Goal: Task Accomplishment & Management: Manage account settings

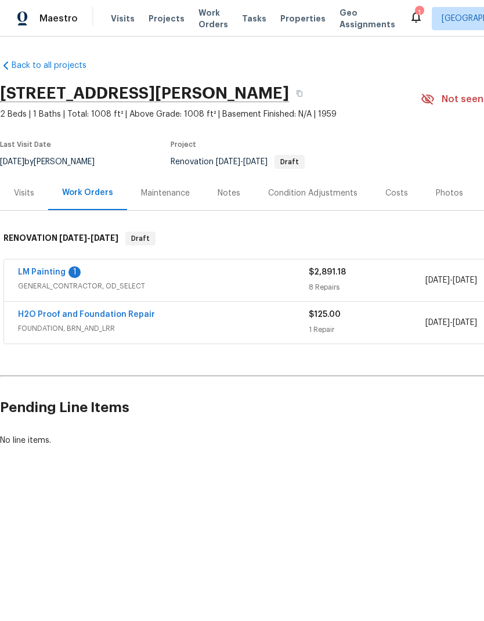
click at [48, 275] on link "LM Painting" at bounding box center [42, 272] width 48 height 8
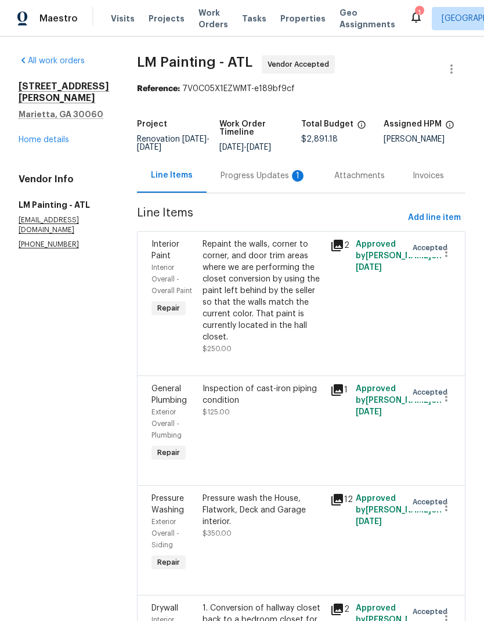
click at [262, 182] on div "Progress Updates 1" at bounding box center [264, 176] width 86 height 12
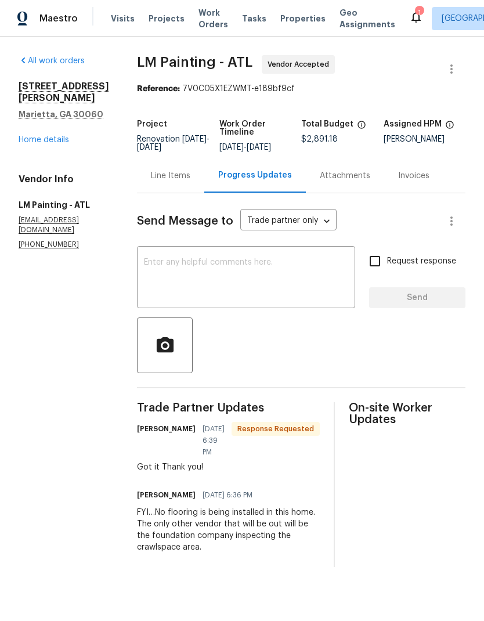
click at [190, 182] on div "Line Items" at bounding box center [170, 176] width 39 height 12
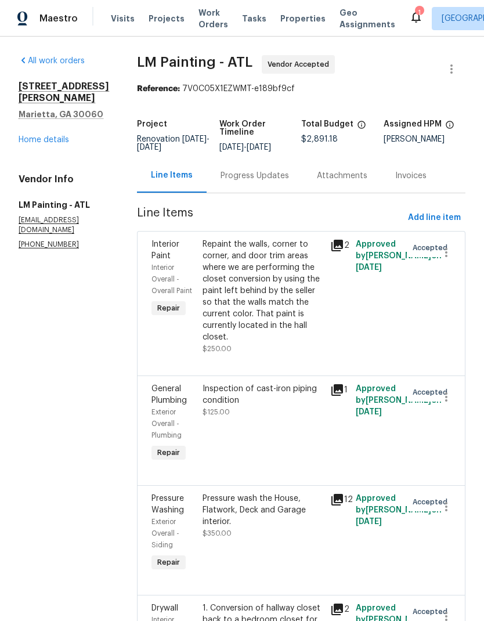
click at [59, 136] on link "Home details" at bounding box center [44, 140] width 51 height 8
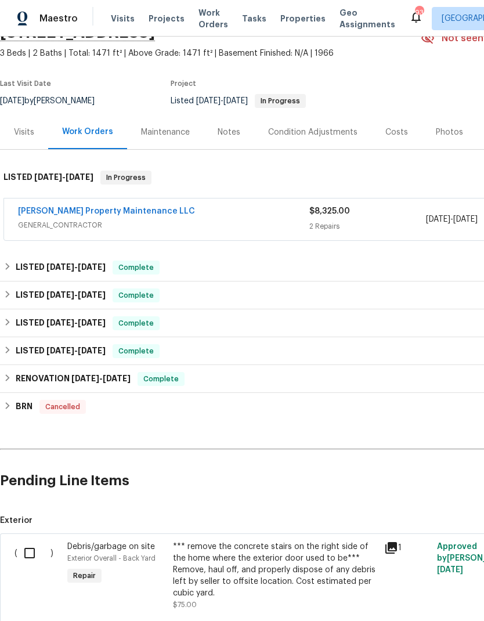
scroll to position [60, 0]
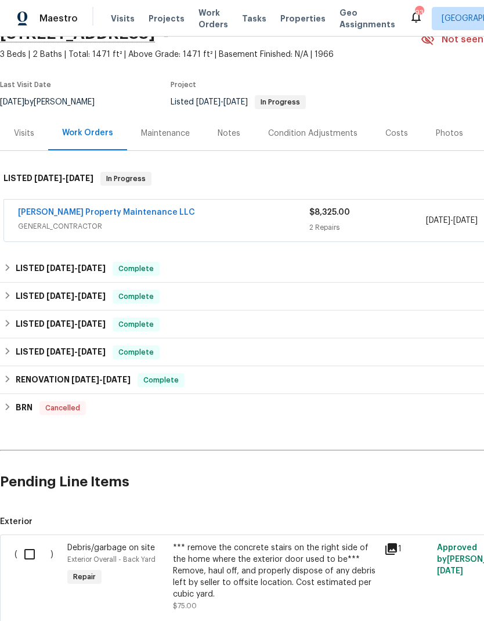
click at [125, 213] on link "[PERSON_NAME] Property Maintenance LLC" at bounding box center [106, 212] width 177 height 8
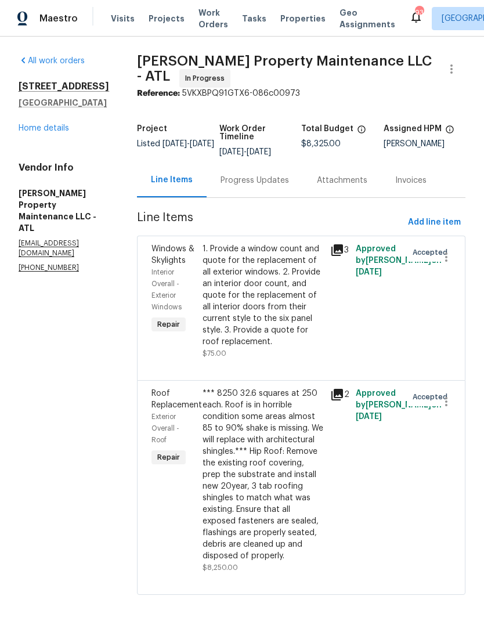
click at [276, 184] on div "Progress Updates" at bounding box center [255, 181] width 69 height 12
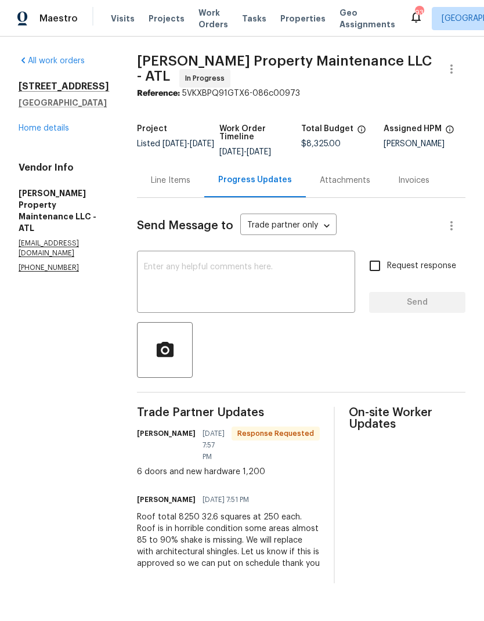
click at [178, 184] on div "Line Items" at bounding box center [170, 181] width 39 height 12
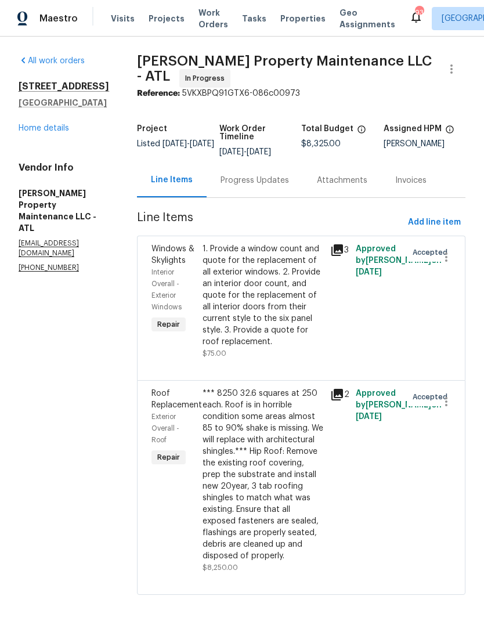
click at [56, 132] on link "Home details" at bounding box center [44, 128] width 51 height 8
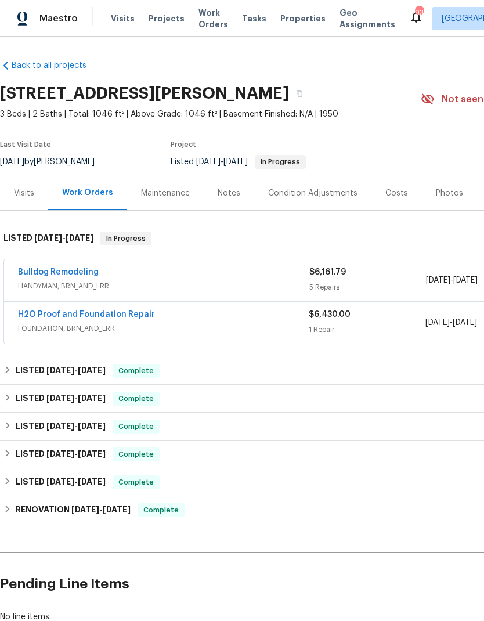
click at [136, 317] on link "H2O Proof and Foundation Repair" at bounding box center [86, 315] width 137 height 8
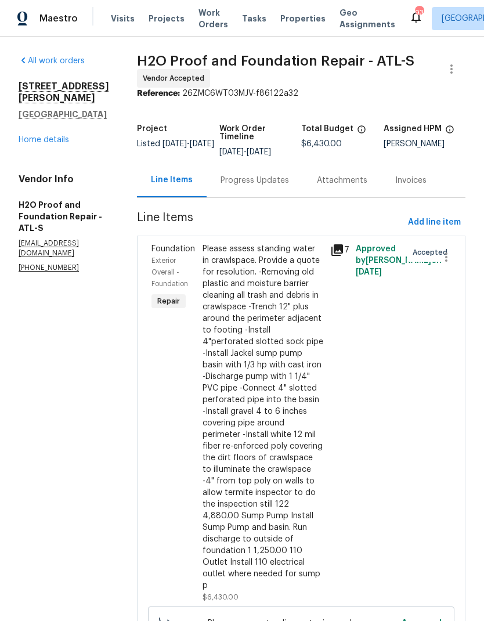
click at [225, 181] on div "Progress Updates" at bounding box center [255, 181] width 69 height 12
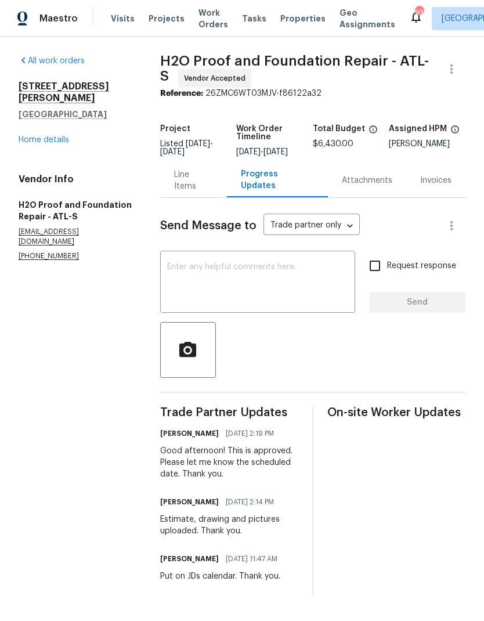
click at [260, 278] on textarea at bounding box center [257, 283] width 181 height 41
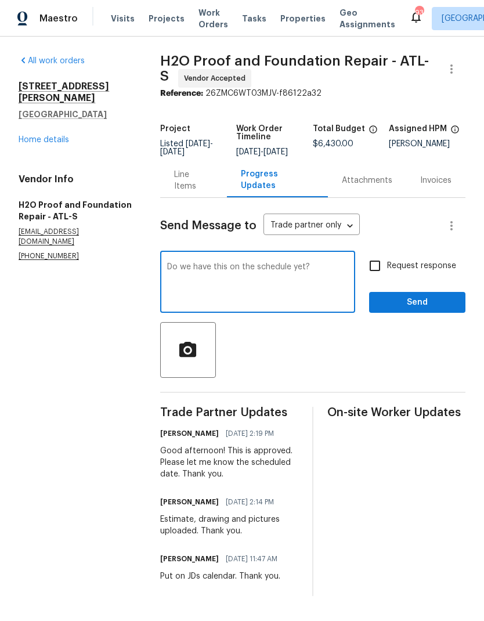
type textarea "Do we have this on the schedule yet?"
click at [378, 273] on input "Request response" at bounding box center [375, 266] width 24 height 24
checkbox input "true"
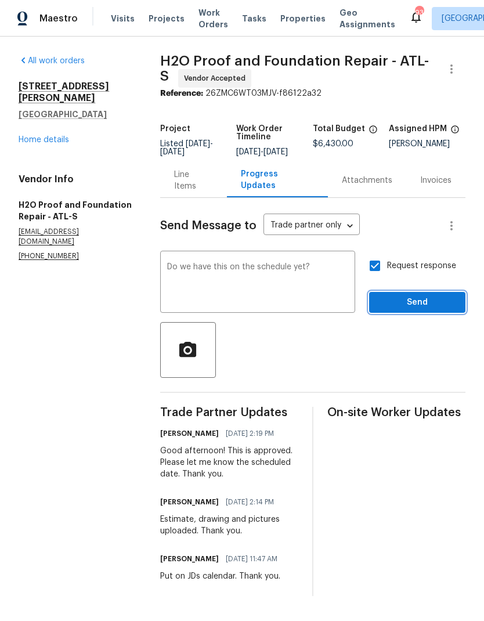
click at [426, 310] on span "Send" at bounding box center [418, 303] width 78 height 15
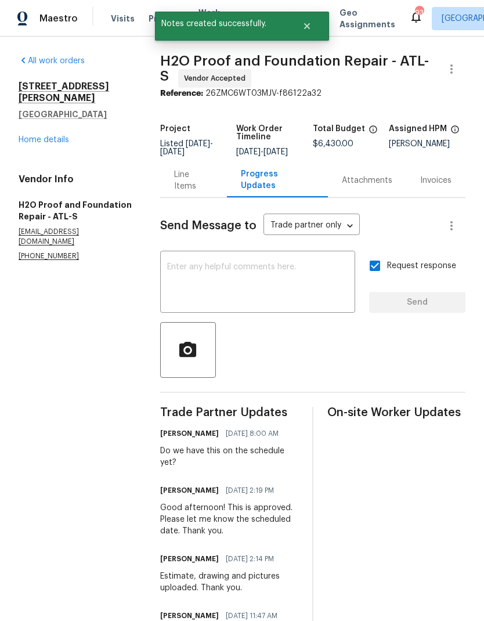
click at [201, 189] on div "Line Items" at bounding box center [193, 180] width 39 height 23
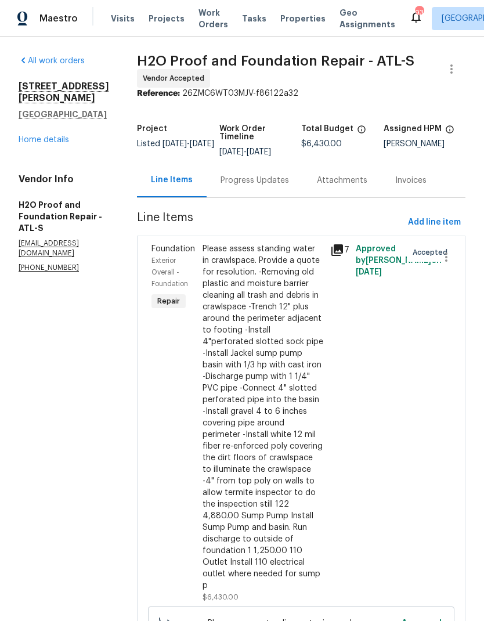
click at [38, 144] on link "Home details" at bounding box center [44, 140] width 51 height 8
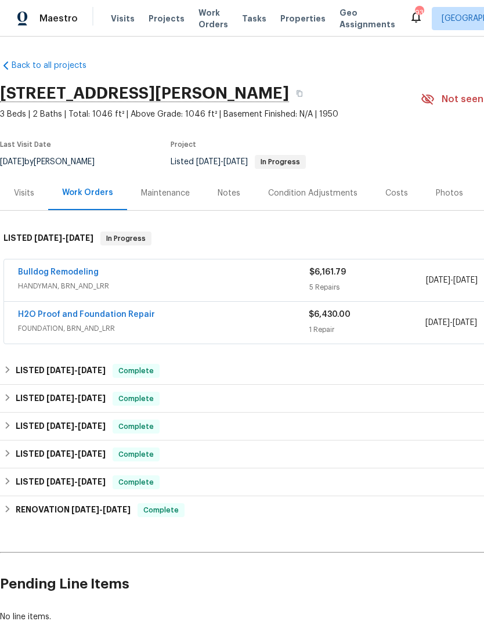
click at [84, 274] on link "Bulldog Remodeling" at bounding box center [58, 272] width 81 height 8
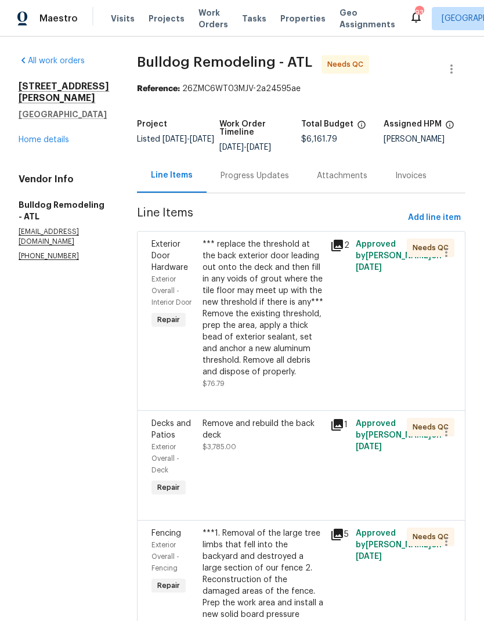
click at [267, 348] on div "*** replace the threshold at the back exterior door leading out onto the deck a…" at bounding box center [263, 308] width 121 height 139
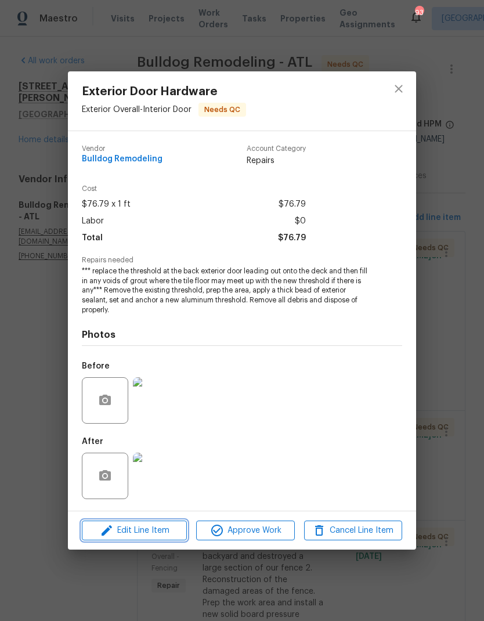
click at [167, 531] on span "Edit Line Item" at bounding box center [134, 531] width 98 height 15
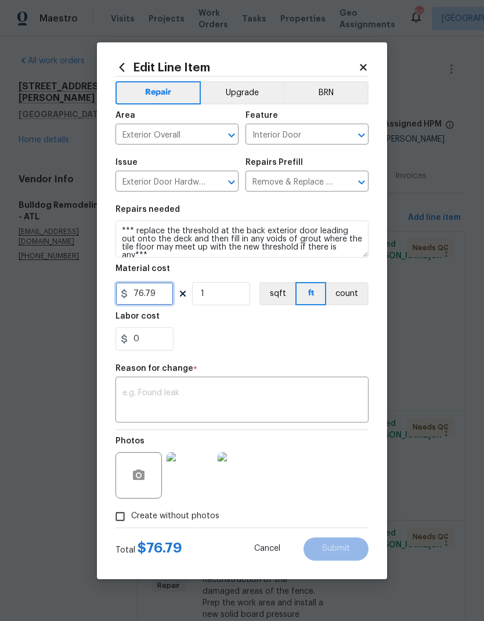
click at [135, 293] on input "76.79" at bounding box center [145, 293] width 58 height 23
type input "176.79"
click at [192, 391] on textarea at bounding box center [242, 401] width 239 height 24
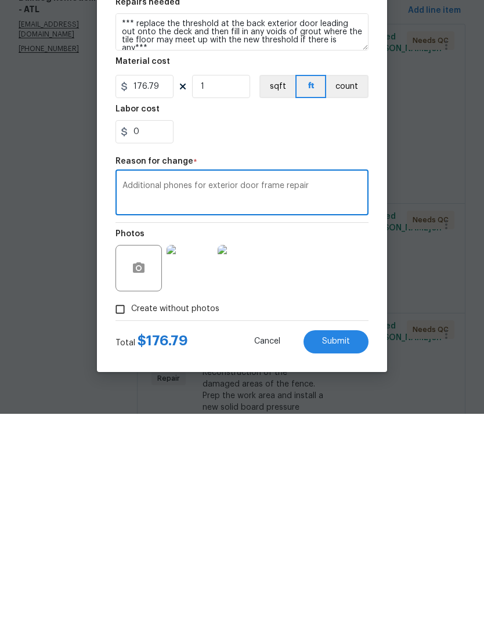
click at [179, 389] on textarea "Additional phones for exterior door frame repair" at bounding box center [242, 401] width 239 height 24
click at [320, 389] on textarea "Additional funds for exterior door frame repair" at bounding box center [242, 401] width 239 height 24
type textarea "Additional funds for exterior door frame repair"
click at [341, 545] on span "Submit" at bounding box center [336, 549] width 28 height 9
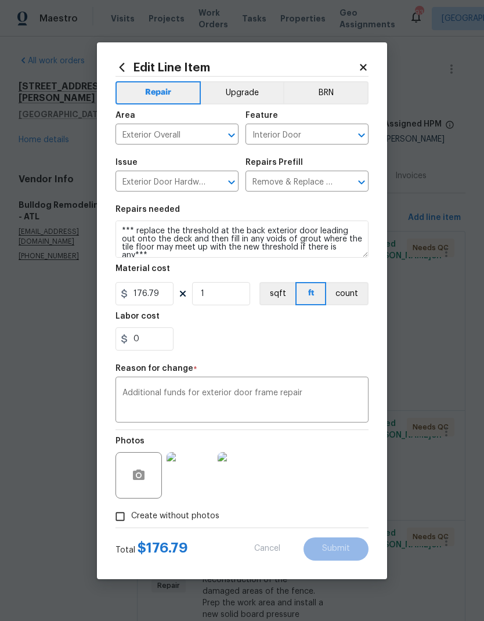
type input "76.79"
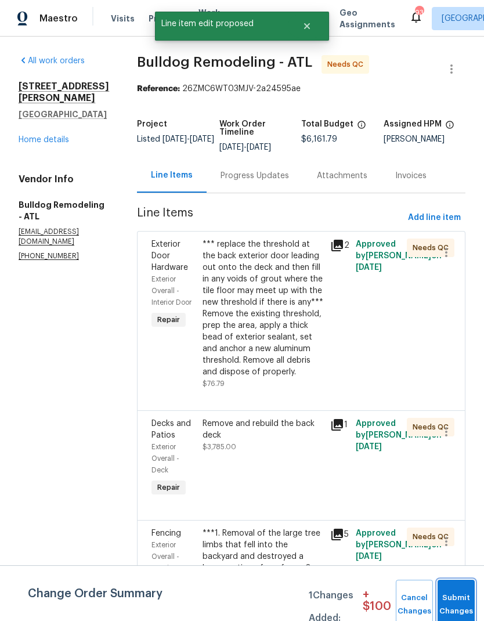
click at [458, 600] on button "Submit Changes" at bounding box center [456, 605] width 37 height 50
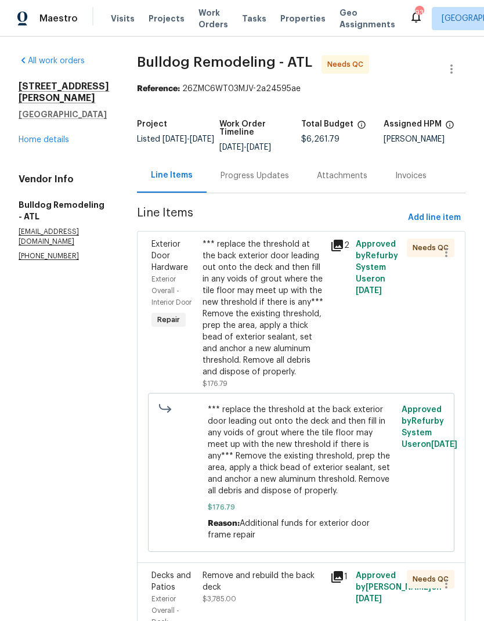
click at [264, 182] on div "Progress Updates" at bounding box center [255, 176] width 69 height 12
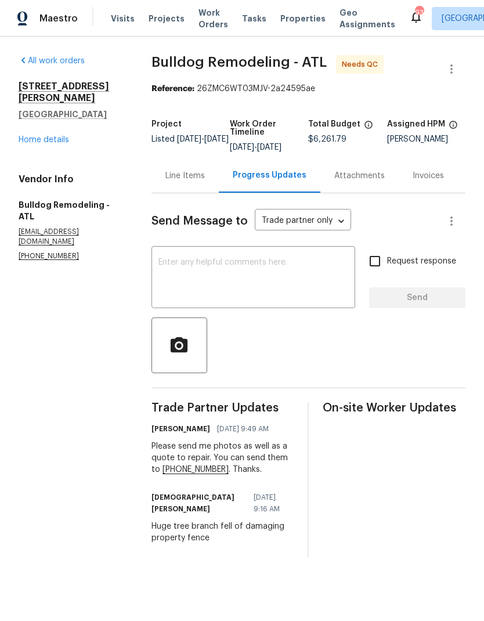
click at [189, 182] on div "Line Items" at bounding box center [185, 176] width 39 height 12
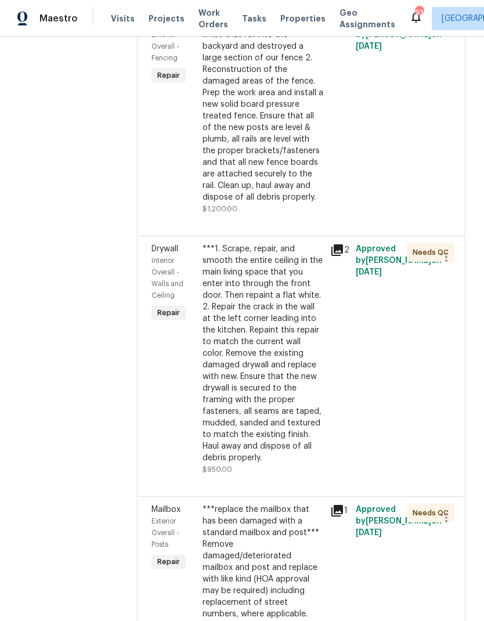
scroll to position [662, 0]
click at [286, 418] on div "***1. Scrape, repair, and smooth the entire ceiling in the main living space th…" at bounding box center [263, 354] width 121 height 221
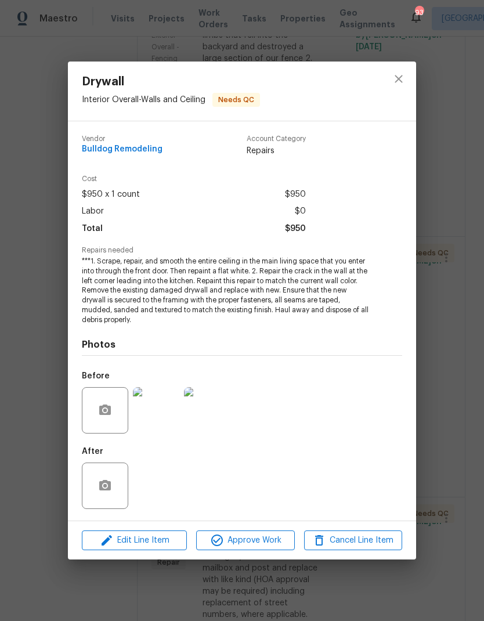
click at [272, 541] on span "Approve Work" at bounding box center [245, 541] width 91 height 15
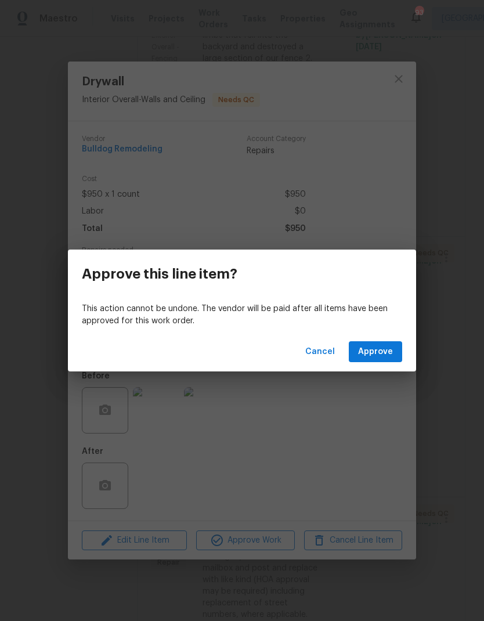
click at [401, 352] on button "Approve" at bounding box center [375, 351] width 53 height 21
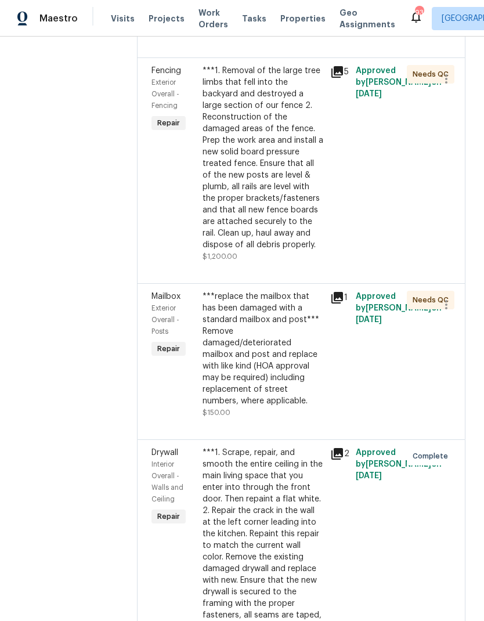
scroll to position [639, 0]
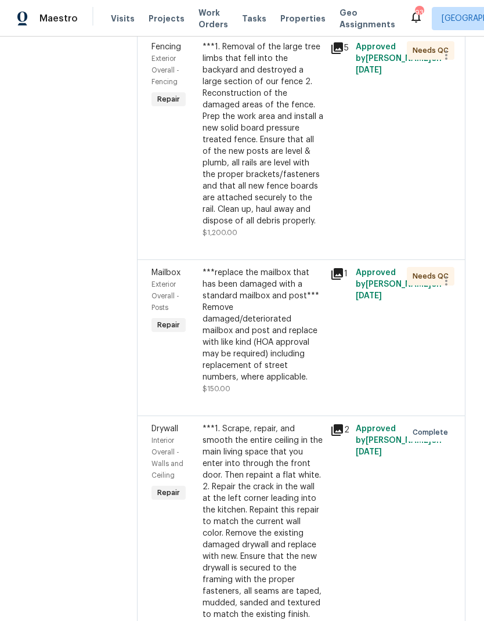
click at [281, 329] on div "***replace the mailbox that has been damaged with a standard mailbox and post**…" at bounding box center [263, 325] width 121 height 116
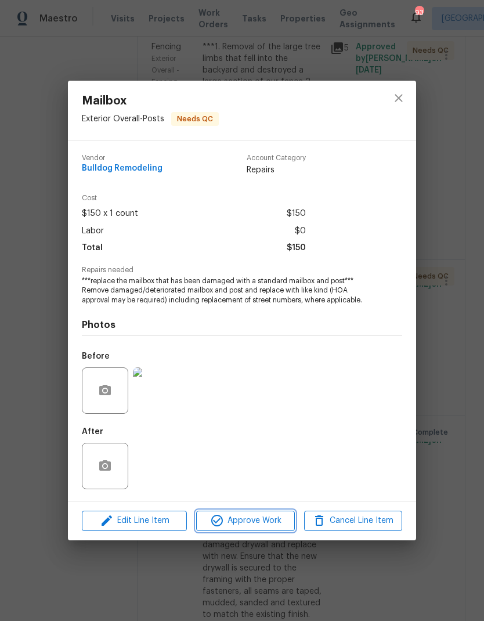
click at [270, 522] on span "Approve Work" at bounding box center [245, 521] width 91 height 15
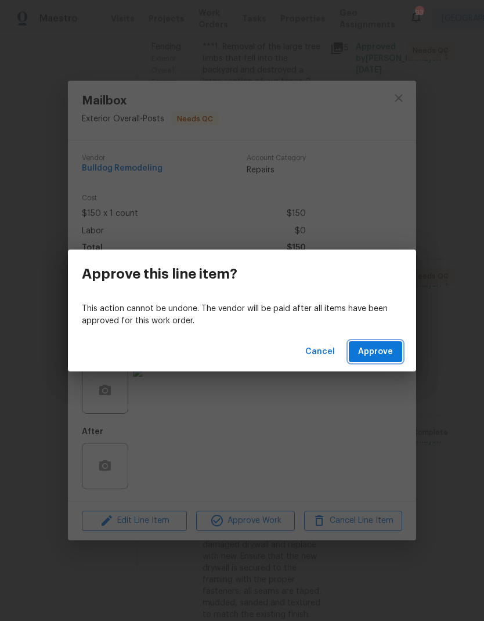
click at [374, 353] on span "Approve" at bounding box center [375, 352] width 35 height 15
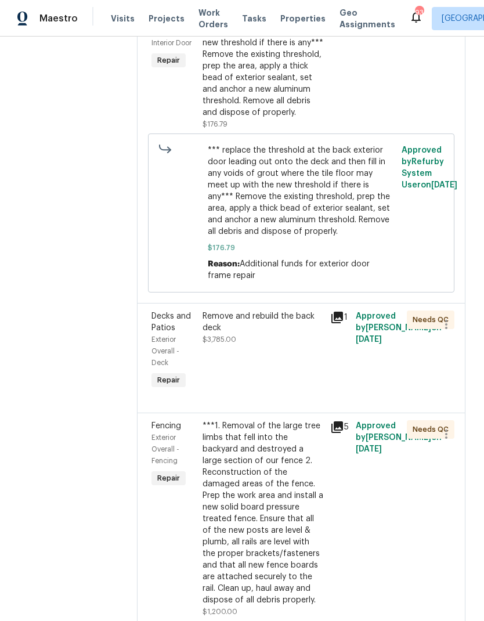
scroll to position [261, 0]
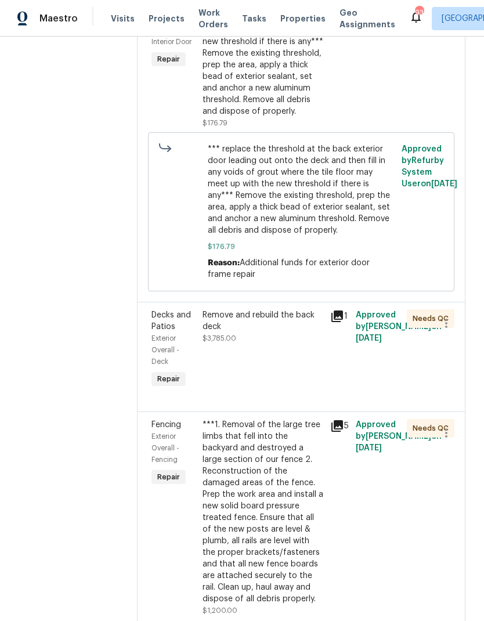
click at [281, 343] on div "Remove and rebuild the back deck $3,785.00" at bounding box center [263, 327] width 121 height 35
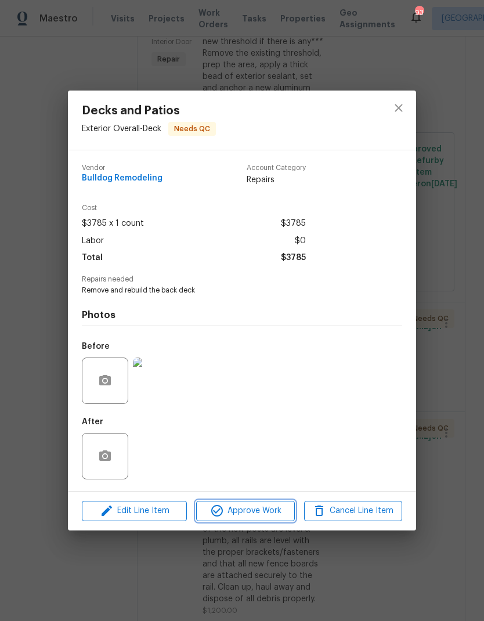
click at [272, 515] on span "Approve Work" at bounding box center [245, 511] width 91 height 15
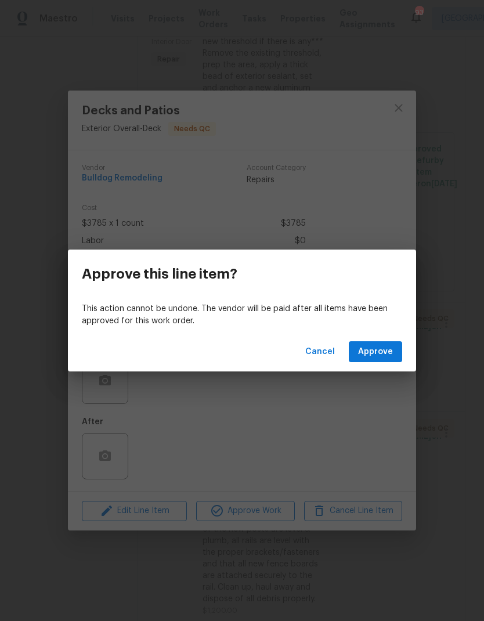
click at [383, 356] on span "Approve" at bounding box center [375, 352] width 35 height 15
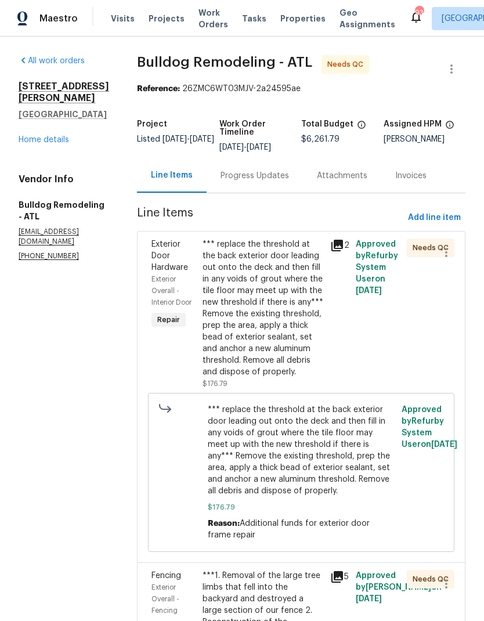
scroll to position [0, 0]
click at [274, 347] on div "*** replace the threshold at the back exterior door leading out onto the deck a…" at bounding box center [263, 308] width 121 height 139
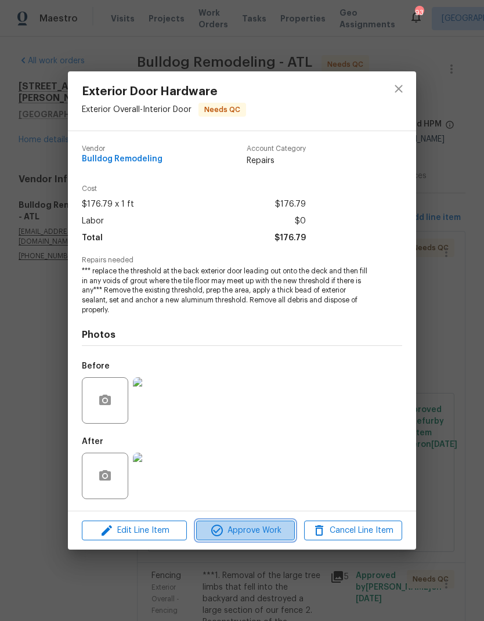
click at [277, 532] on span "Approve Work" at bounding box center [245, 531] width 91 height 15
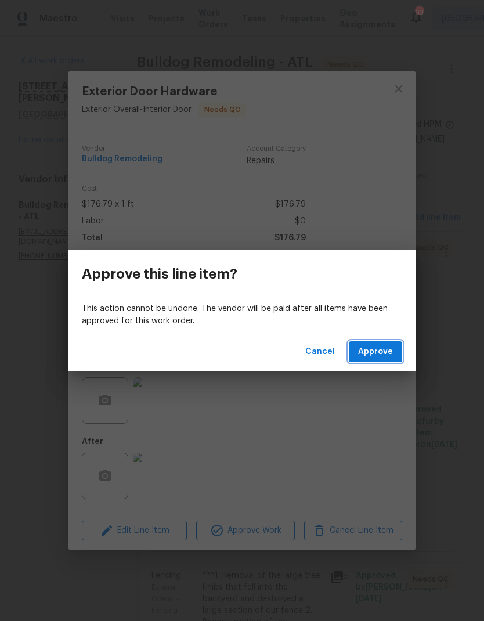
click at [393, 356] on button "Approve" at bounding box center [375, 351] width 53 height 21
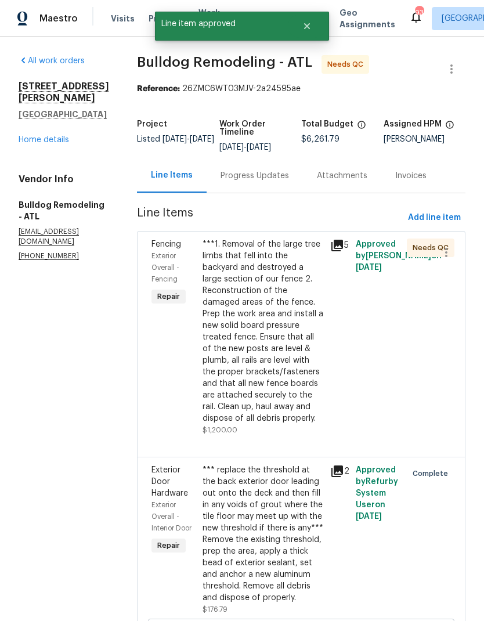
click at [270, 388] on div "***1. Removal of the large tree limbs that fell into the backyard and destroyed…" at bounding box center [263, 332] width 121 height 186
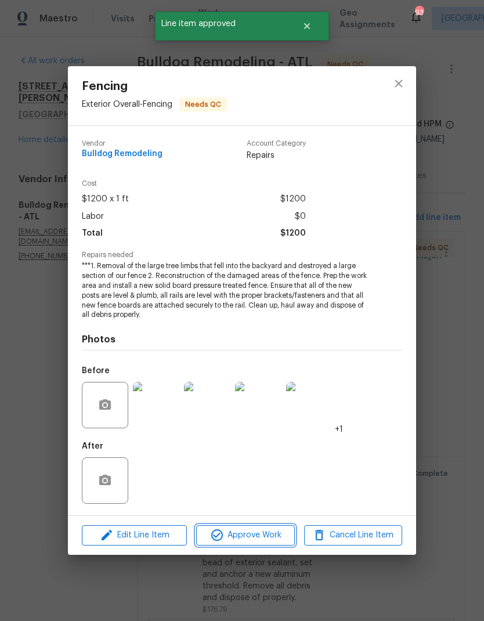
click at [276, 538] on span "Approve Work" at bounding box center [245, 535] width 91 height 15
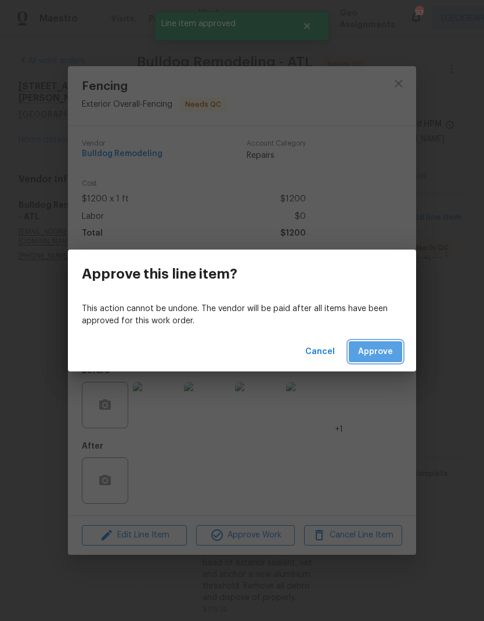
click at [390, 355] on span "Approve" at bounding box center [375, 352] width 35 height 15
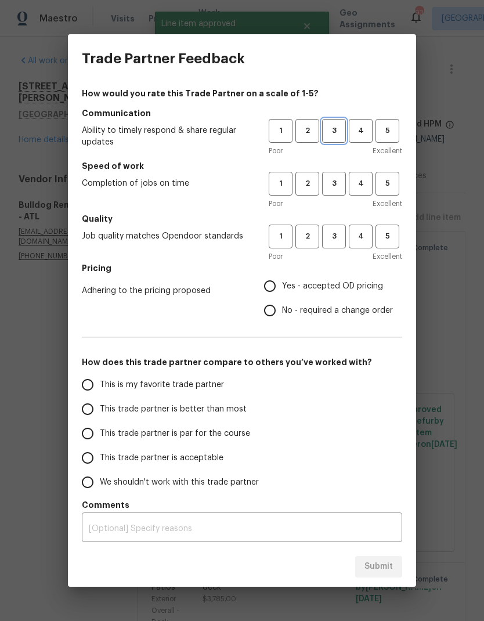
click at [338, 127] on span "3" at bounding box center [333, 130] width 21 height 13
click at [337, 179] on span "3" at bounding box center [333, 183] width 21 height 13
click at [339, 233] on span "3" at bounding box center [333, 236] width 21 height 13
click at [275, 312] on input "No - required a change order" at bounding box center [270, 311] width 24 height 24
radio input "true"
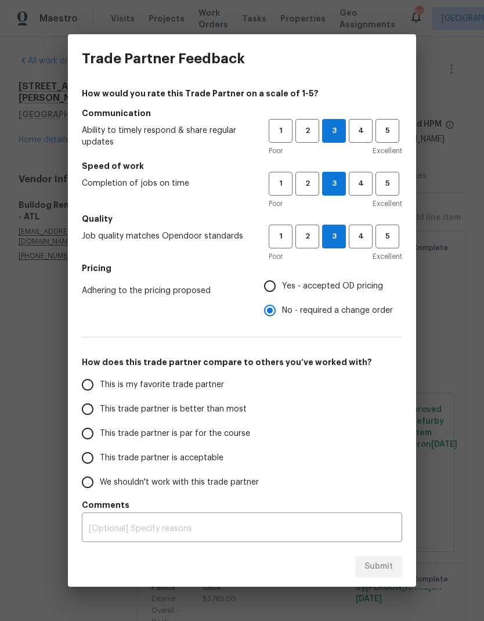
click at [92, 438] on input "This trade partner is par for the course" at bounding box center [87, 434] width 24 height 24
click at [393, 572] on span "Submit" at bounding box center [379, 567] width 28 height 15
radio input "true"
radio input "false"
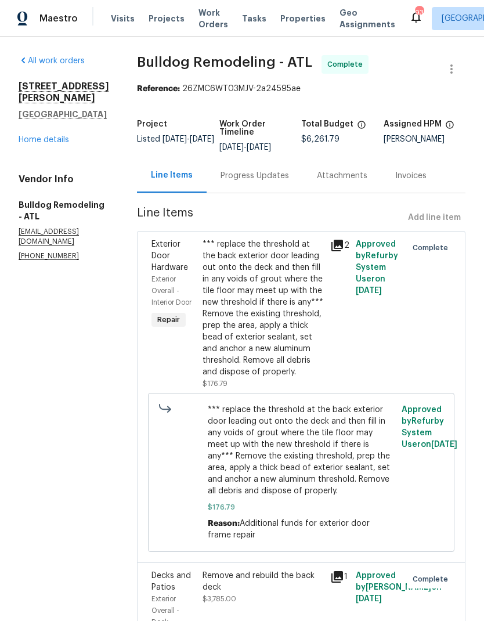
click at [60, 136] on link "Home details" at bounding box center [44, 140] width 51 height 8
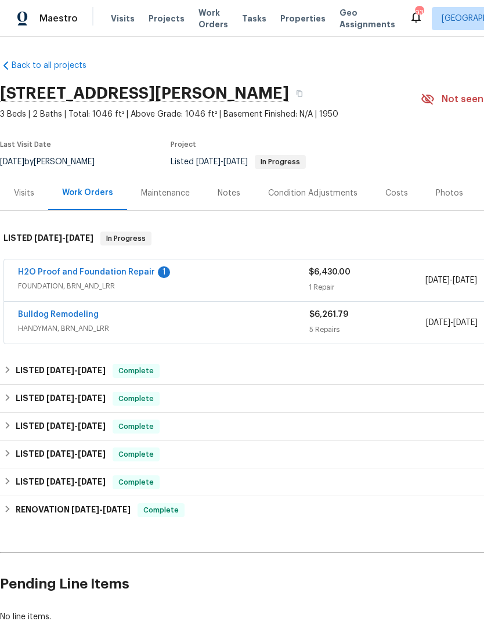
click at [123, 272] on link "H2O Proof and Foundation Repair" at bounding box center [86, 272] width 137 height 8
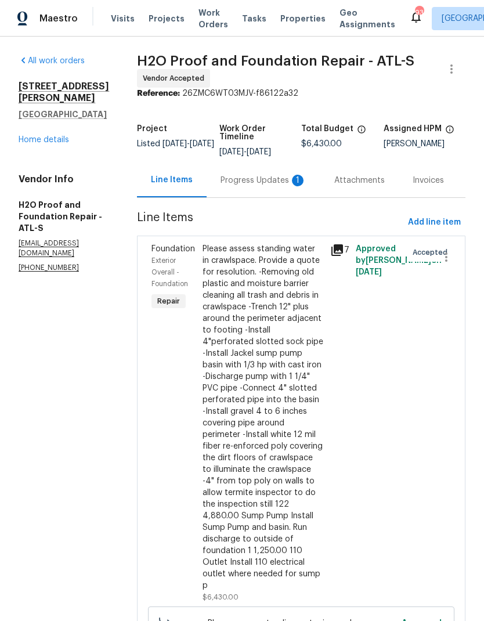
click at [236, 182] on div "Progress Updates 1" at bounding box center [264, 181] width 86 height 12
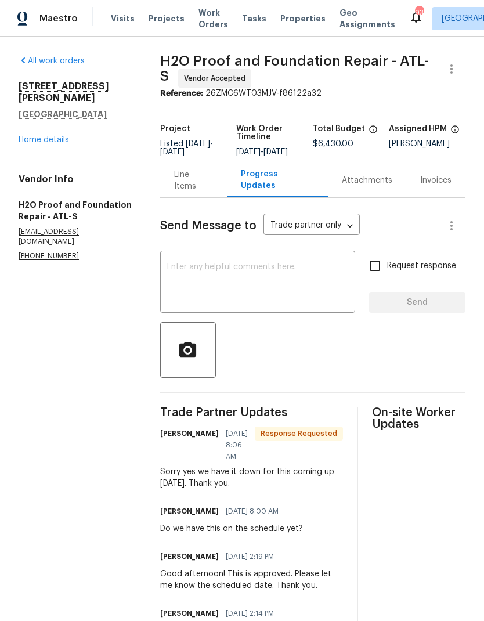
click at [279, 275] on textarea at bounding box center [257, 283] width 181 height 41
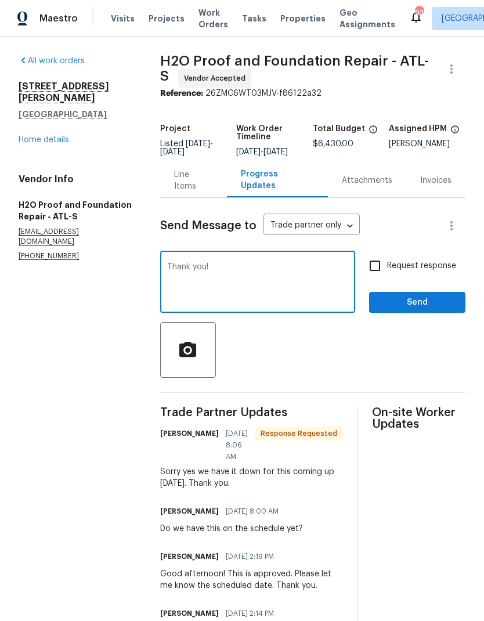
type textarea "Thank you!"
click at [429, 310] on span "Send" at bounding box center [418, 303] width 78 height 15
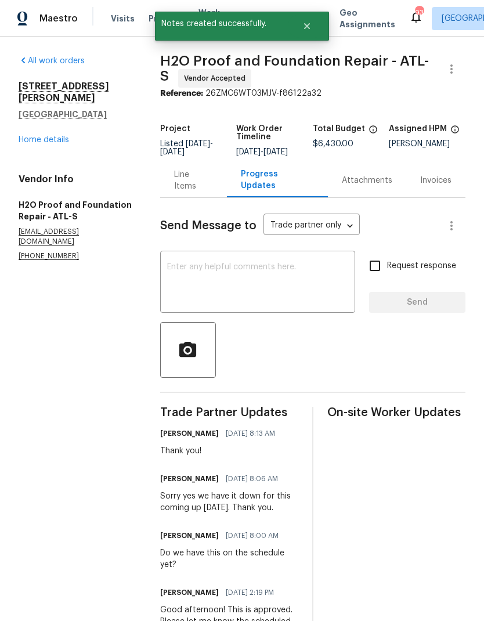
click at [74, 129] on div "136 Victor Cir NW Atlanta, GA 30314 Home details" at bounding box center [76, 113] width 114 height 65
click at [66, 136] on link "Home details" at bounding box center [44, 140] width 51 height 8
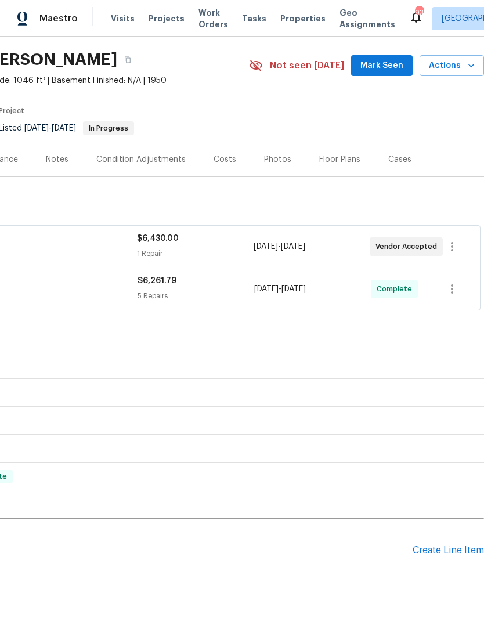
scroll to position [34, 172]
click at [441, 545] on div "Create Line Item" at bounding box center [448, 550] width 71 height 11
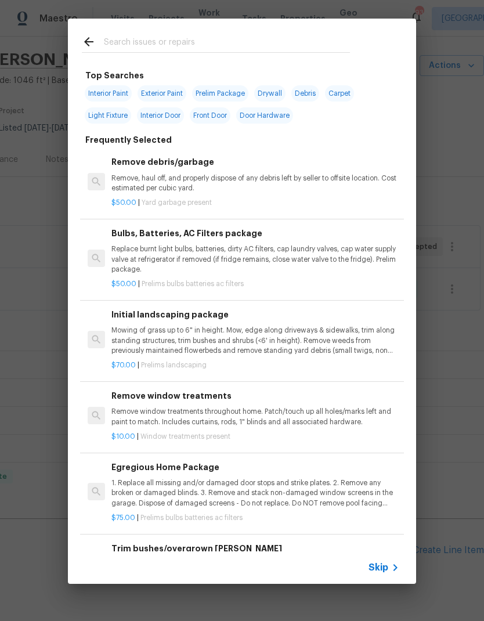
click at [446, 426] on div "Top Searches Interior Paint Exterior Paint Prelim Package Drywall Debris Carpet…" at bounding box center [242, 301] width 484 height 603
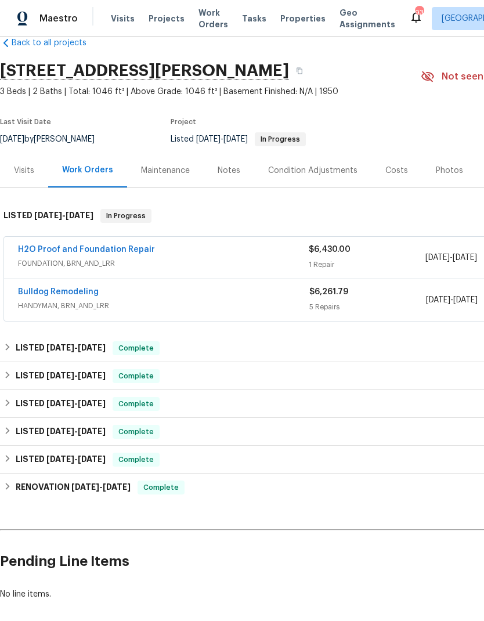
scroll to position [23, 0]
click at [93, 288] on link "Bulldog Remodeling" at bounding box center [58, 292] width 81 height 8
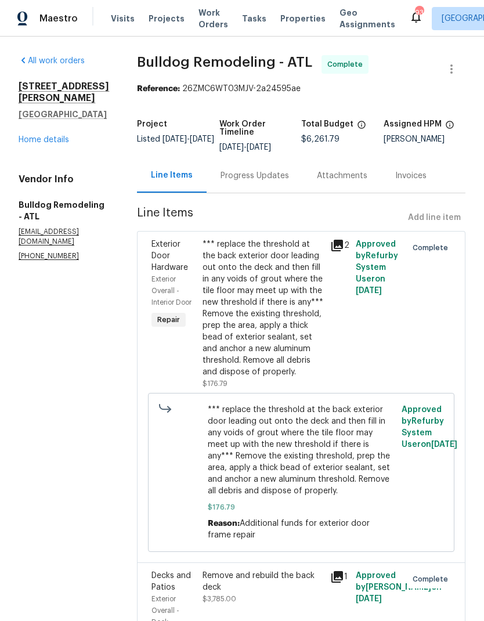
click at [338, 245] on icon at bounding box center [338, 246] width 12 height 12
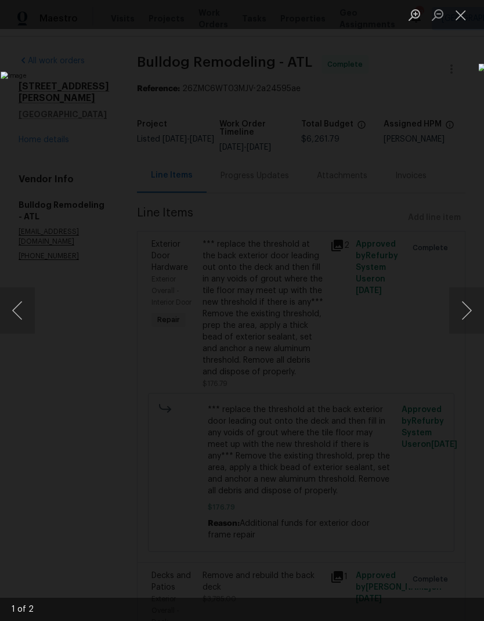
click at [466, 308] on button "Next image" at bounding box center [466, 310] width 35 height 46
click at [466, 317] on button "Next image" at bounding box center [466, 310] width 35 height 46
click at [463, 20] on button "Close lightbox" at bounding box center [460, 15] width 23 height 20
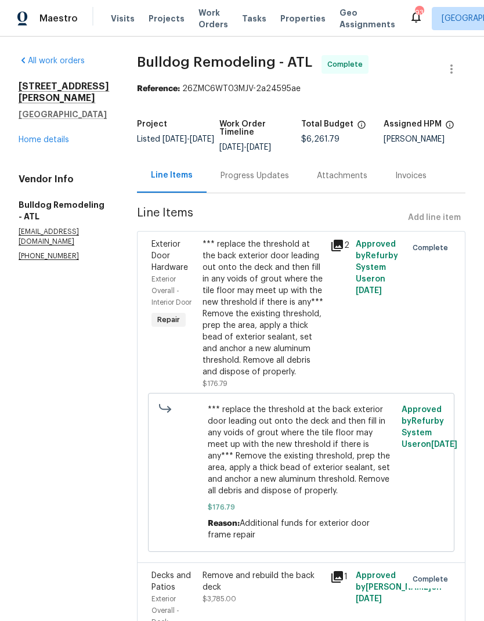
click at [51, 136] on link "Home details" at bounding box center [44, 140] width 51 height 8
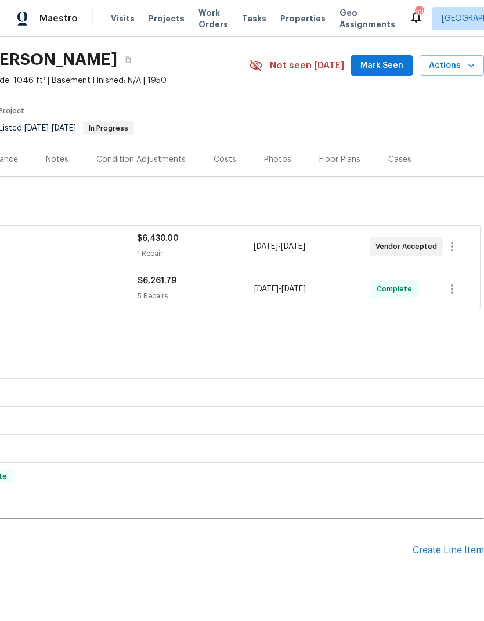
scroll to position [34, 172]
click at [445, 553] on div "Create Line Item" at bounding box center [448, 550] width 71 height 11
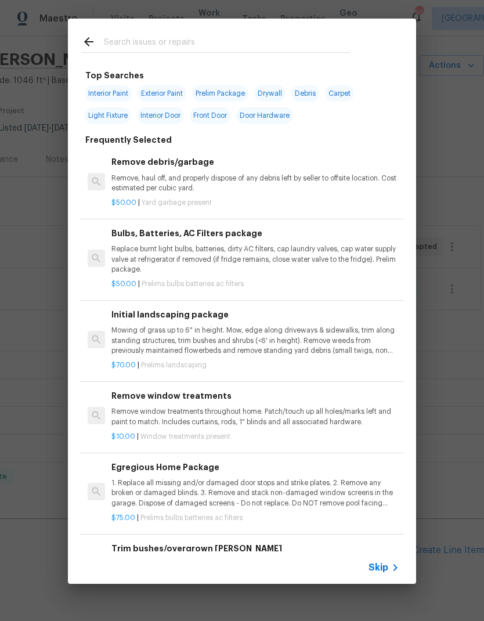
click at [154, 44] on input "text" at bounding box center [227, 43] width 246 height 17
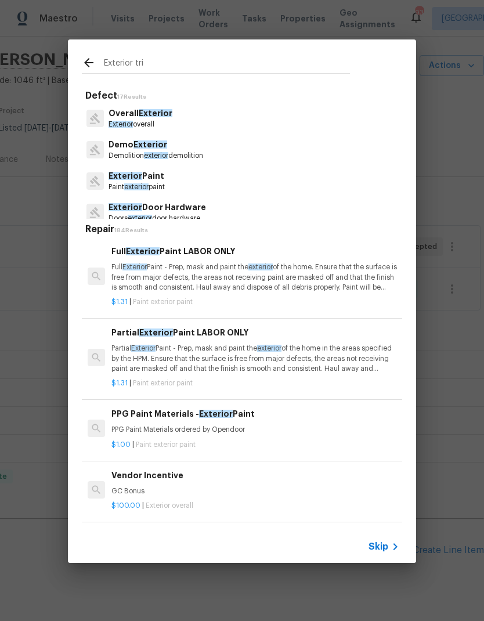
type input "Exterior trim"
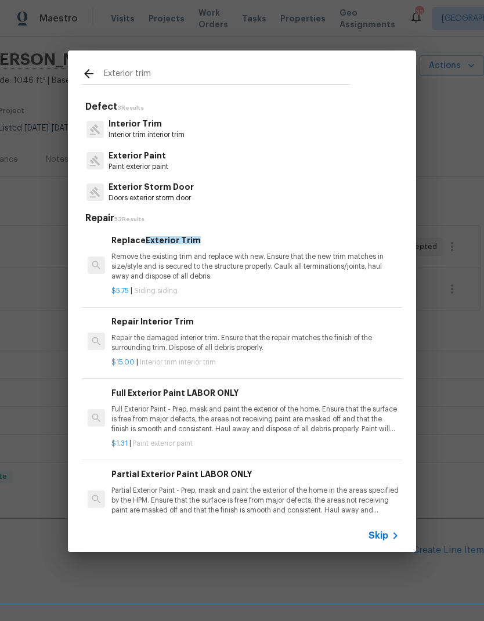
click at [215, 257] on p "Remove the existing trim and replace with new. Ensure that the new trim matches…" at bounding box center [256, 267] width 288 height 30
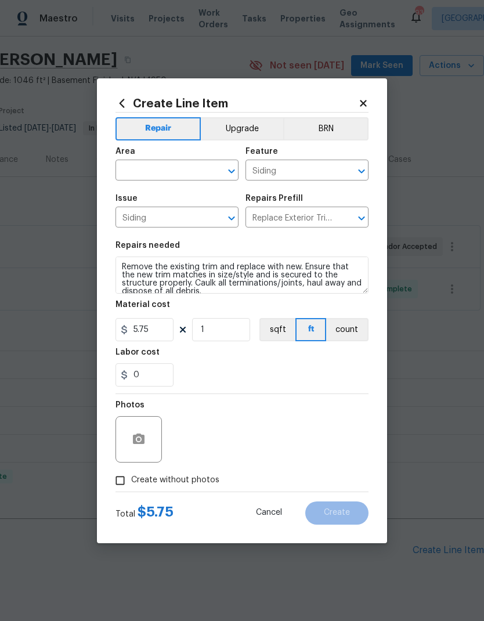
click at [187, 168] on input "text" at bounding box center [161, 172] width 91 height 18
click at [175, 218] on li "Exterior Overall" at bounding box center [177, 216] width 123 height 19
type input "Exterior Overall"
click at [306, 168] on input "Siding" at bounding box center [291, 172] width 91 height 18
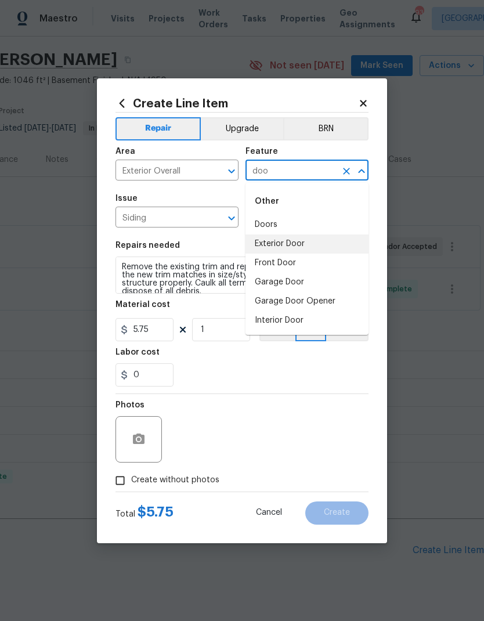
click at [289, 246] on li "Exterior Door" at bounding box center [307, 244] width 123 height 19
type input "Exterior Door"
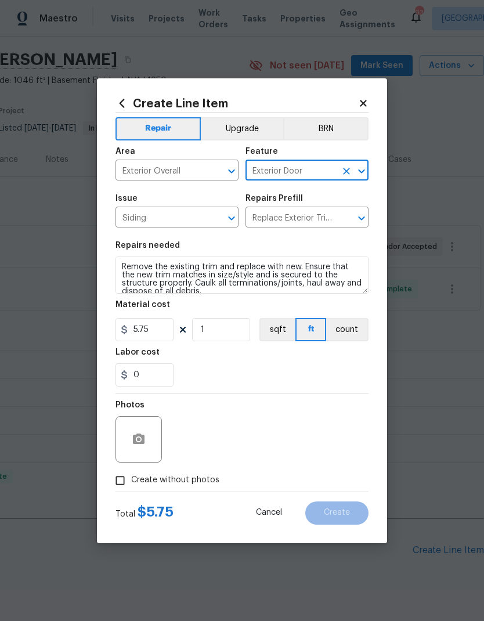
click at [186, 226] on input "Siding" at bounding box center [161, 219] width 91 height 18
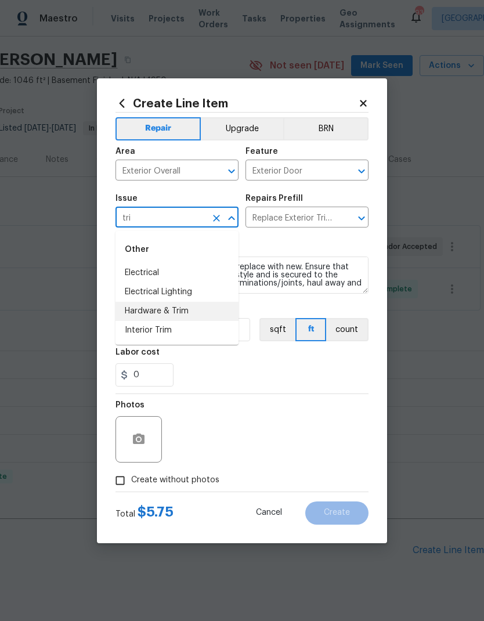
click at [177, 316] on li "Hardware & Trim" at bounding box center [177, 311] width 123 height 19
type input "Hardware & Trim"
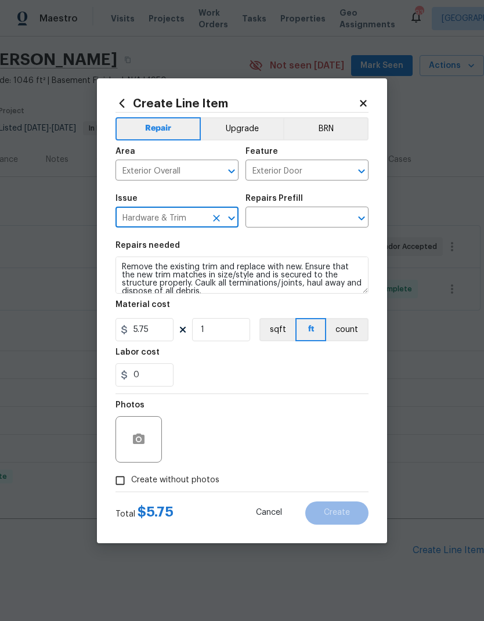
click at [300, 218] on input "text" at bounding box center [291, 219] width 91 height 18
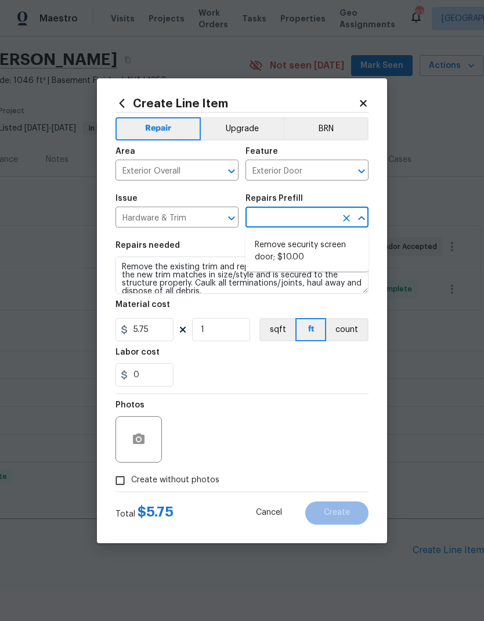
click at [223, 220] on button "Clear" at bounding box center [216, 218] width 16 height 16
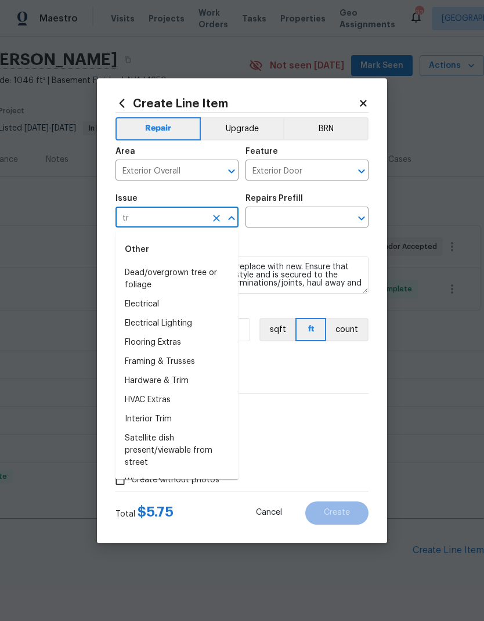
type input "t"
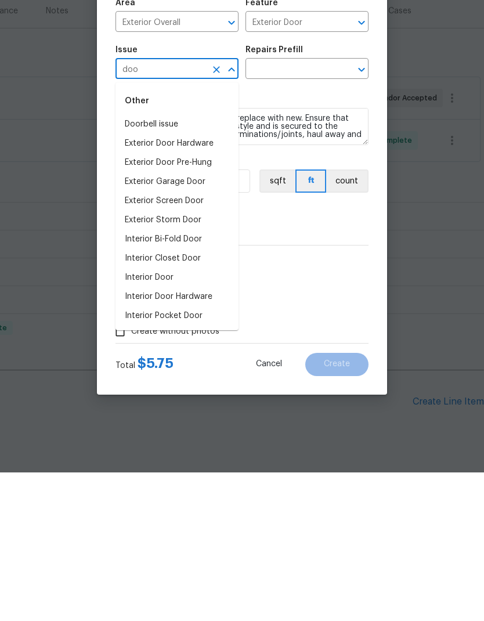
click at [202, 302] on li "Exterior Door Pre-Hung" at bounding box center [177, 311] width 123 height 19
type input "Exterior Door Pre-Hung"
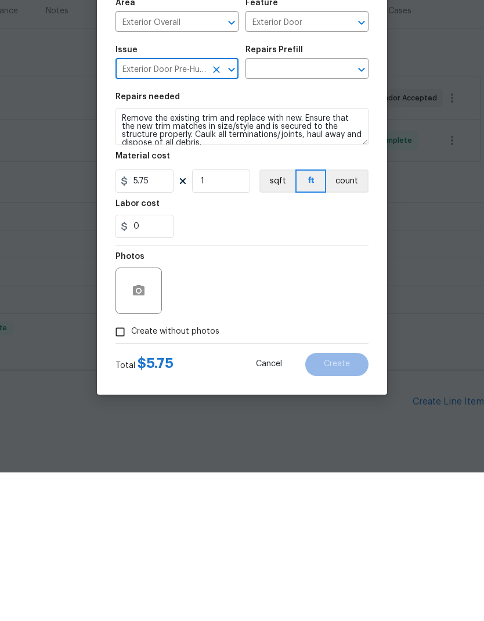
click at [329, 210] on input "text" at bounding box center [291, 219] width 91 height 18
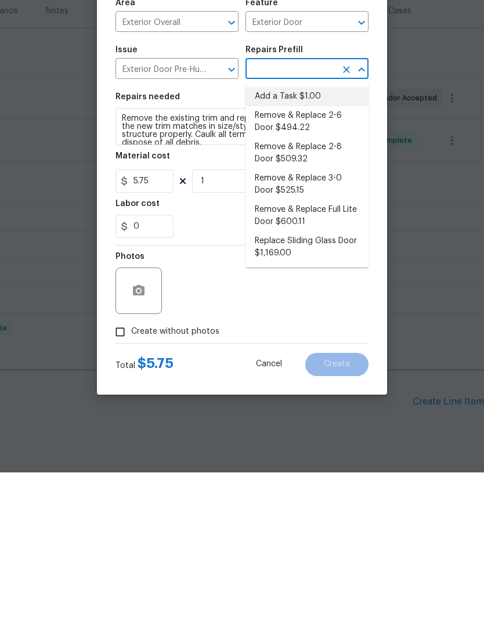
click at [302, 236] on li "Add a Task $1.00" at bounding box center [307, 245] width 123 height 19
type input "Add a Task $1.00"
type input "Interior Door"
type textarea "HPM to detail"
type input "Add a Task $1.00"
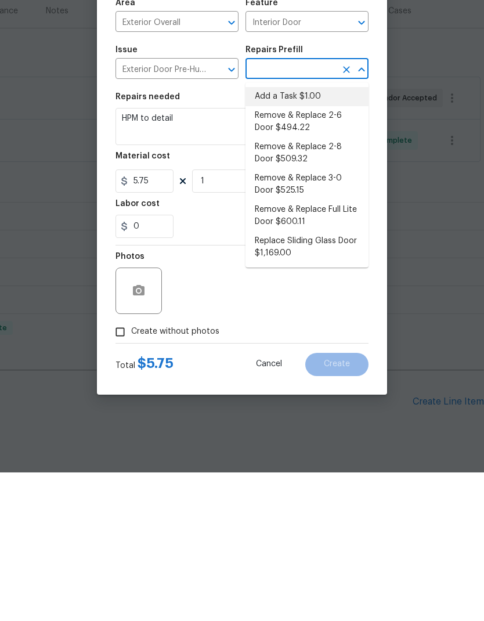
type input "1"
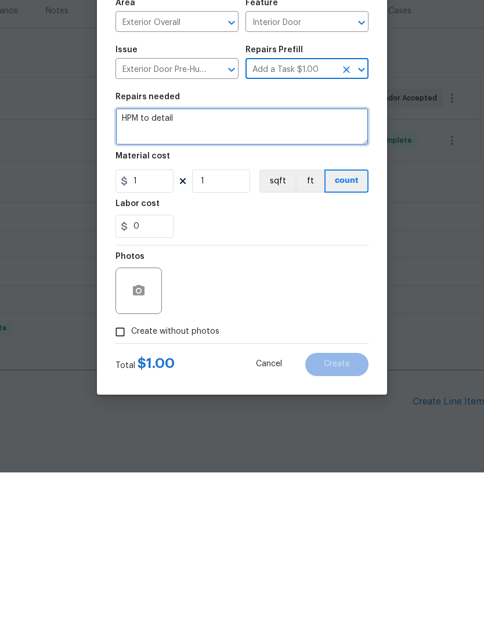
click at [130, 257] on textarea "HPM to detail" at bounding box center [242, 275] width 253 height 37
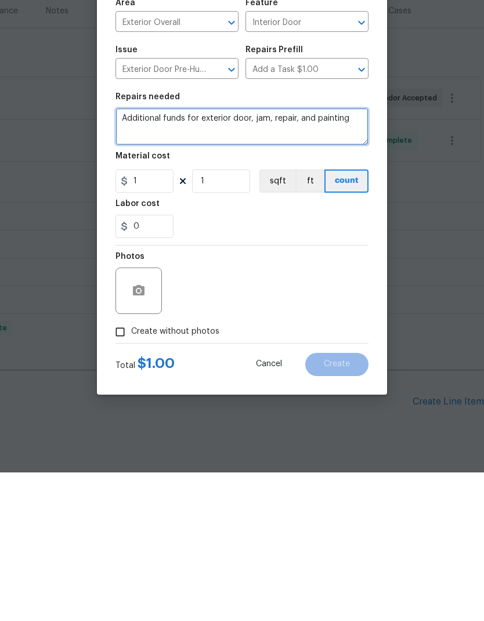
click at [250, 257] on textarea "Additional funds for exterior door, jam, repair, and painting" at bounding box center [242, 275] width 253 height 37
click at [330, 257] on textarea "Additional funds for exterior door jam, repair, and painting" at bounding box center [242, 275] width 253 height 37
click at [272, 257] on textarea "Additional funds for exterior door jam, repair, and painting" at bounding box center [242, 275] width 253 height 37
type textarea "Additional funds for exterior door jam repair, and painting"
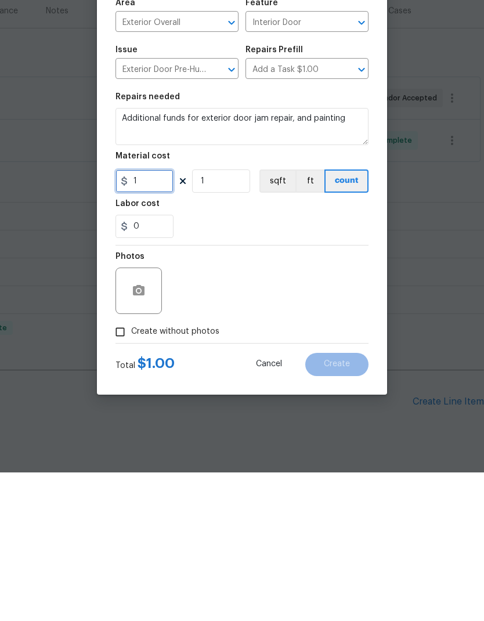
click at [169, 318] on input "1" at bounding box center [145, 329] width 58 height 23
type input "150"
click at [144, 433] on icon "button" at bounding box center [139, 440] width 14 height 14
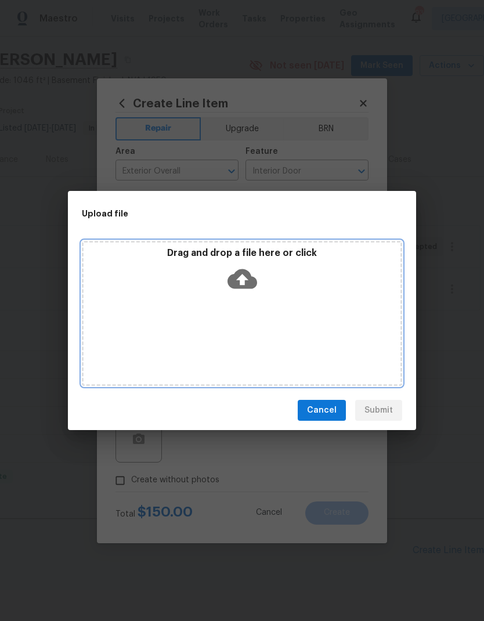
click at [247, 272] on icon at bounding box center [243, 279] width 30 height 20
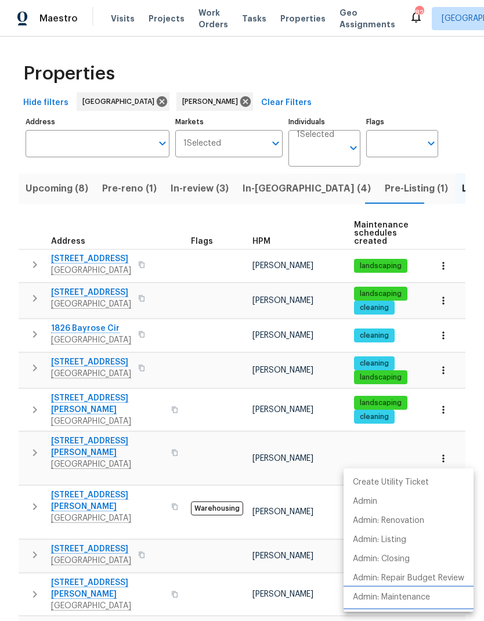
click at [416, 598] on p "Admin: Maintenance" at bounding box center [391, 598] width 77 height 12
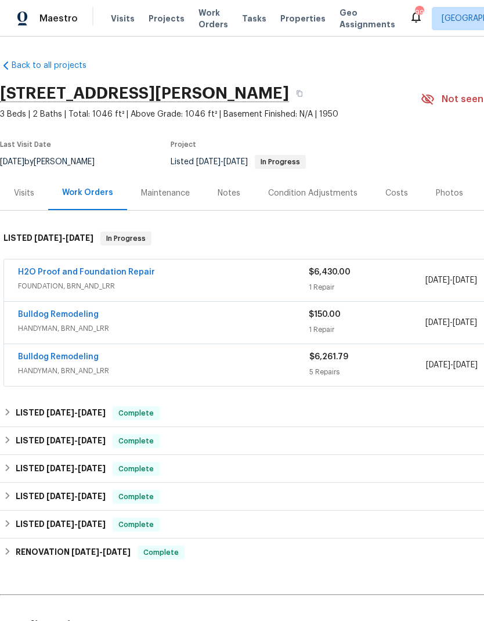
click at [89, 318] on link "Bulldog Remodeling" at bounding box center [58, 315] width 81 height 8
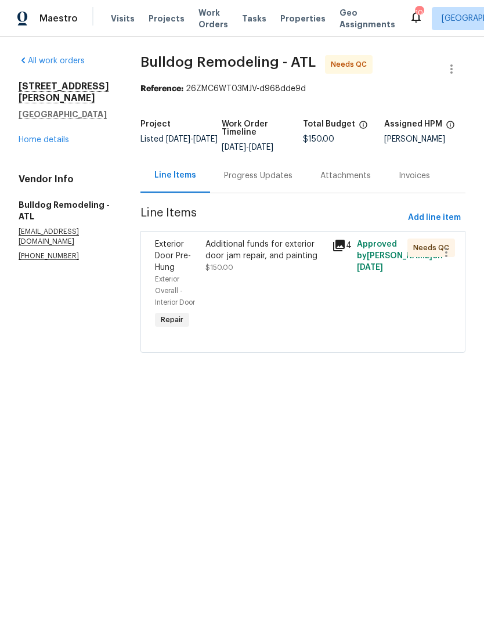
click at [251, 258] on div "Additional funds for exterior door jam repair, and painting" at bounding box center [265, 250] width 119 height 23
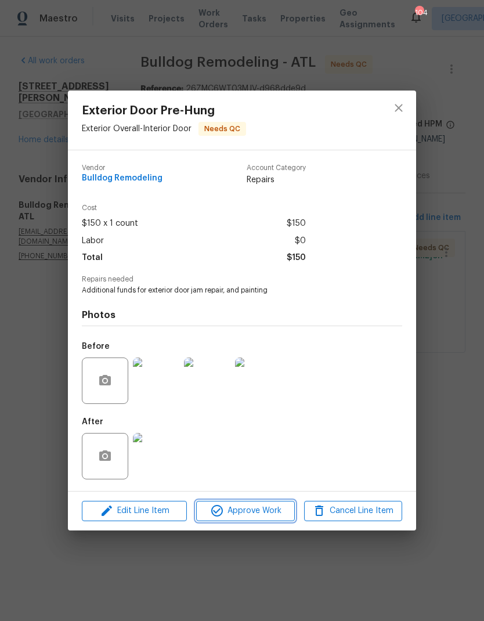
click at [260, 516] on span "Approve Work" at bounding box center [245, 511] width 91 height 15
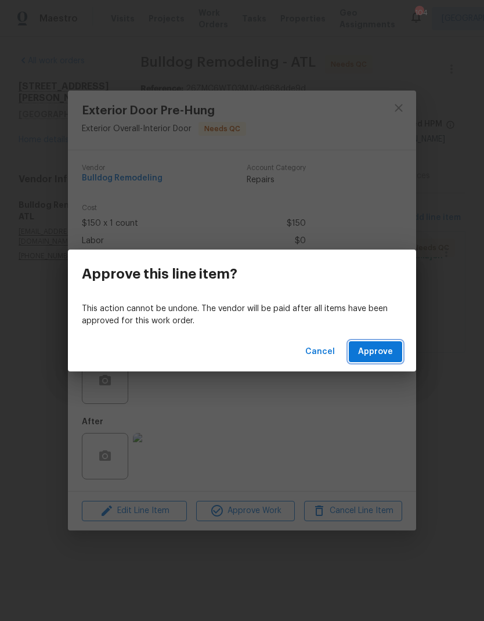
click at [379, 354] on span "Approve" at bounding box center [375, 352] width 35 height 15
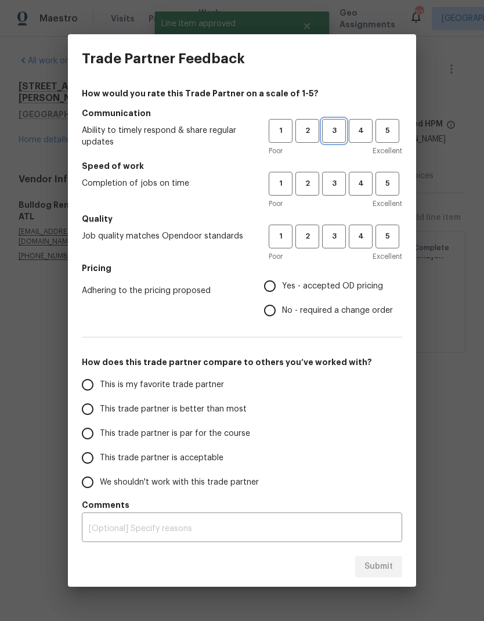
click at [333, 133] on span "3" at bounding box center [333, 130] width 21 height 13
click at [337, 186] on span "3" at bounding box center [333, 183] width 21 height 13
click at [340, 238] on span "3" at bounding box center [333, 236] width 21 height 13
click at [269, 288] on input "Yes - accepted OD pricing" at bounding box center [270, 286] width 24 height 24
radio input "true"
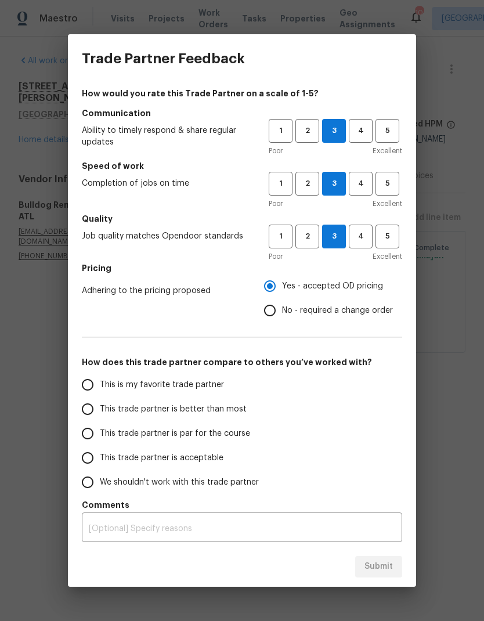
click at [92, 436] on input "This trade partner is par for the course" at bounding box center [87, 434] width 24 height 24
click at [384, 573] on span "Submit" at bounding box center [379, 567] width 28 height 15
radio input "true"
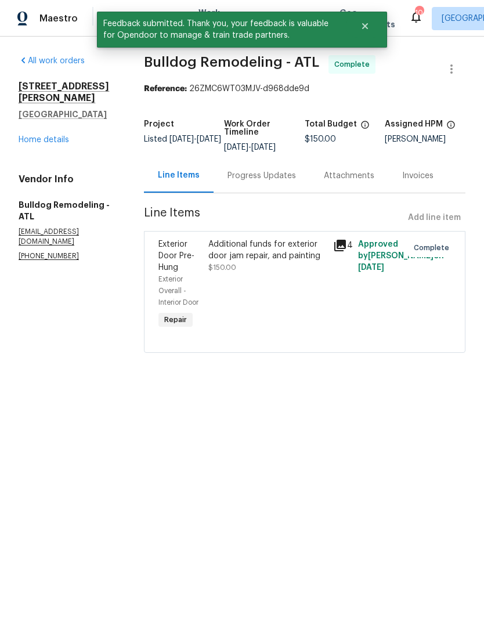
click at [50, 136] on link "Home details" at bounding box center [44, 140] width 51 height 8
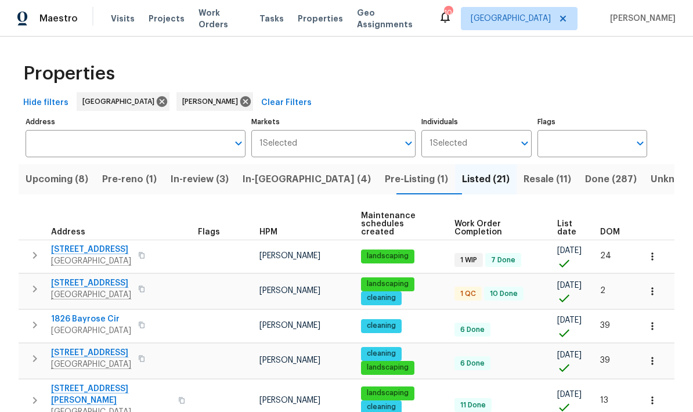
click at [139, 184] on span "Pre-reno (1)" at bounding box center [129, 179] width 55 height 16
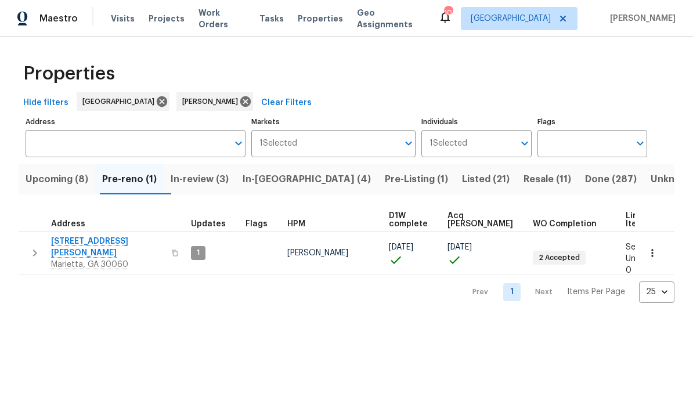
click at [65, 183] on span "Upcoming (8)" at bounding box center [57, 179] width 63 height 16
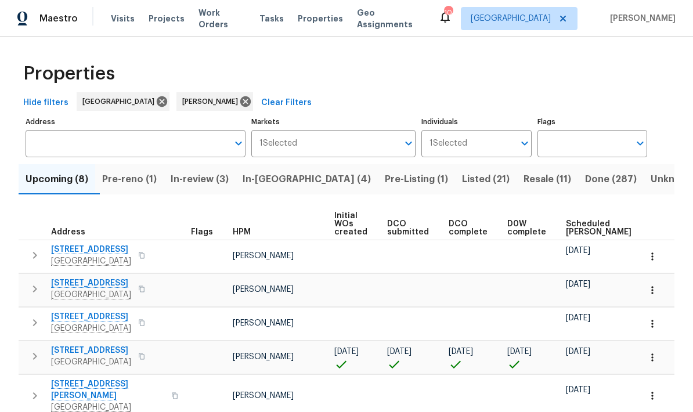
click at [578, 232] on span "Scheduled [PERSON_NAME]" at bounding box center [599, 228] width 66 height 16
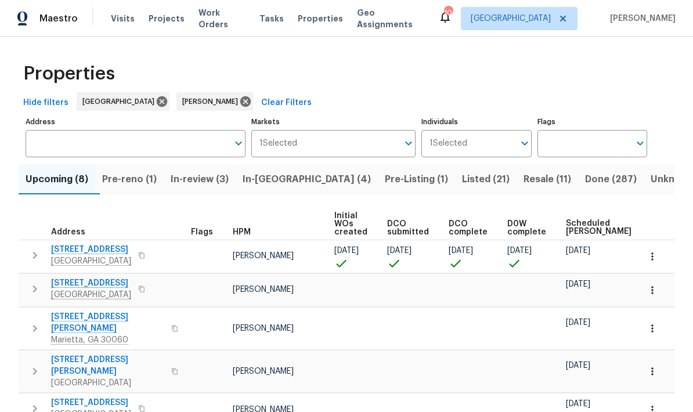
click at [293, 171] on span "In-[GEOGRAPHIC_DATA] (4)" at bounding box center [307, 179] width 128 height 16
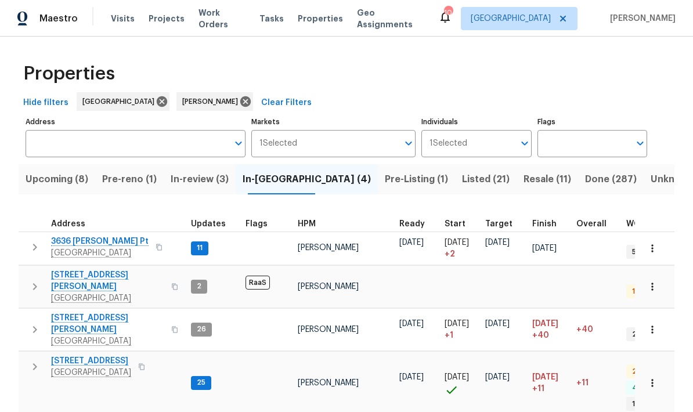
click at [144, 185] on span "Pre-reno (1)" at bounding box center [129, 179] width 55 height 16
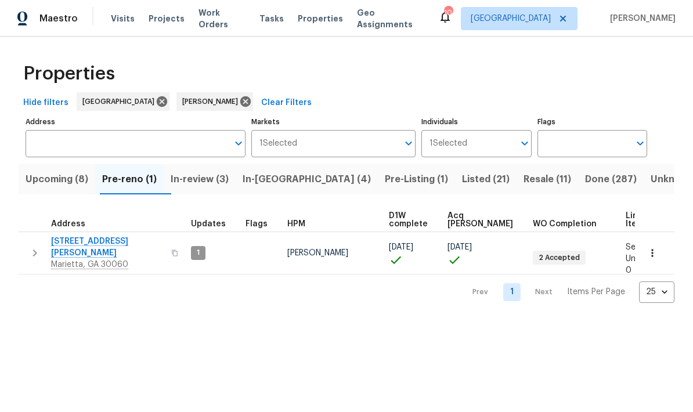
click at [78, 187] on span "Upcoming (8)" at bounding box center [57, 179] width 63 height 16
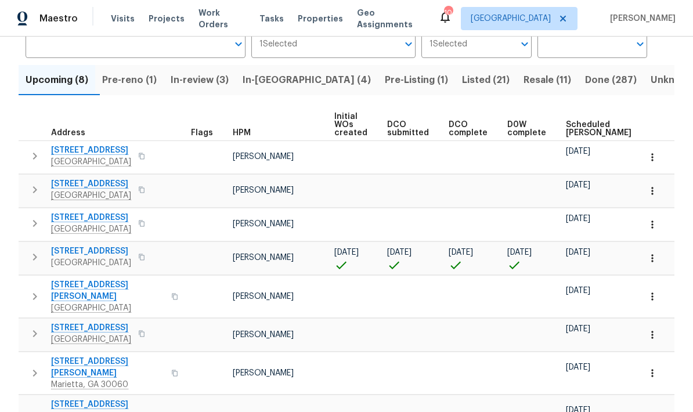
scroll to position [98, 0]
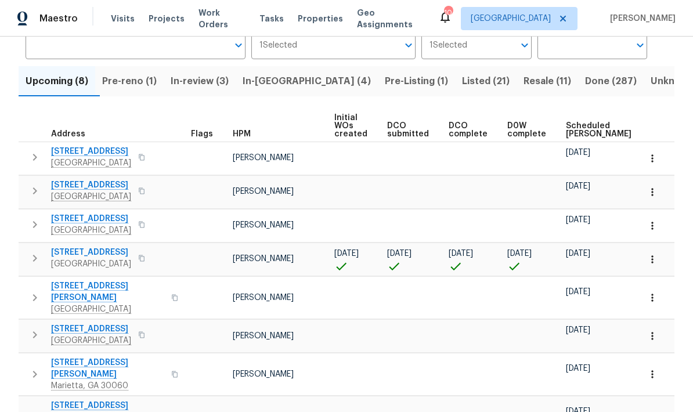
click at [578, 131] on span "Scheduled [PERSON_NAME]" at bounding box center [599, 130] width 66 height 16
